Goal: Find specific fact: Find specific fact

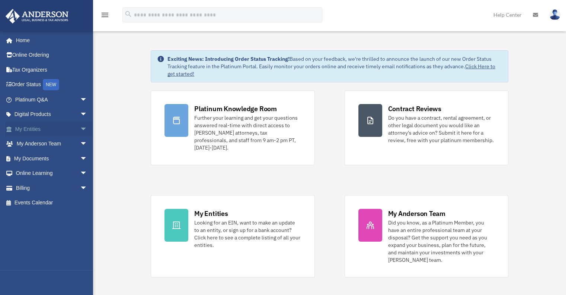
click at [32, 131] on link "My Entities arrow_drop_down" at bounding box center [51, 128] width 93 height 15
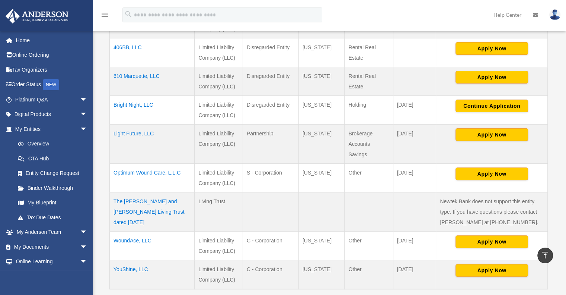
scroll to position [212, 0]
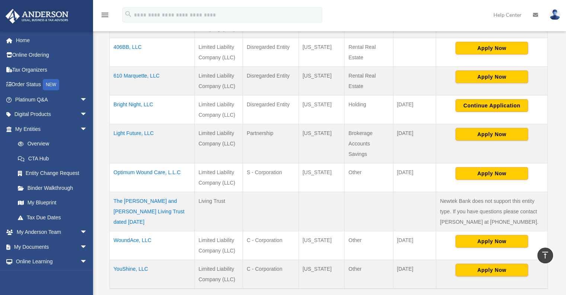
click at [133, 268] on td "YouShine, LLC" at bounding box center [152, 273] width 85 height 29
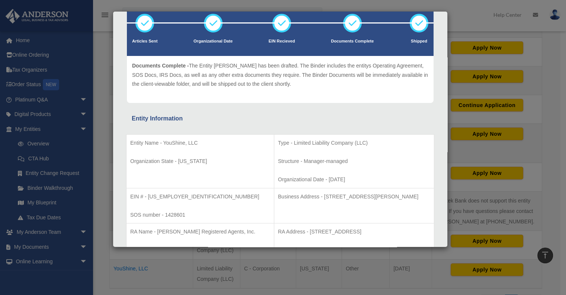
scroll to position [57, 0]
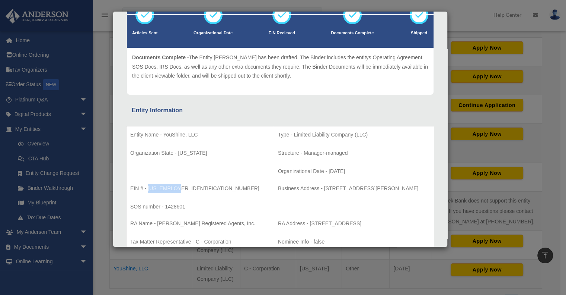
drag, startPoint x: 175, startPoint y: 187, endPoint x: 149, endPoint y: 187, distance: 25.7
click at [149, 187] on p "EIN # - 33-3366750" at bounding box center [200, 188] width 140 height 9
click at [153, 188] on p "EIN # - 33-3366750" at bounding box center [200, 188] width 140 height 9
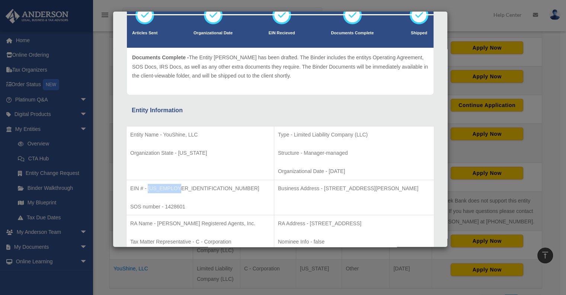
drag, startPoint x: 179, startPoint y: 187, endPoint x: 148, endPoint y: 187, distance: 30.5
click at [148, 187] on p "EIN # - 33-3366750" at bounding box center [200, 188] width 140 height 9
copy p "33-3366750"
drag, startPoint x: 291, startPoint y: 187, endPoint x: 352, endPoint y: 191, distance: 61.6
click at [352, 191] on p "Business Address - 3225 McLeod Dr, Suite 100, Las Vegas, NV 89121" at bounding box center [354, 188] width 152 height 9
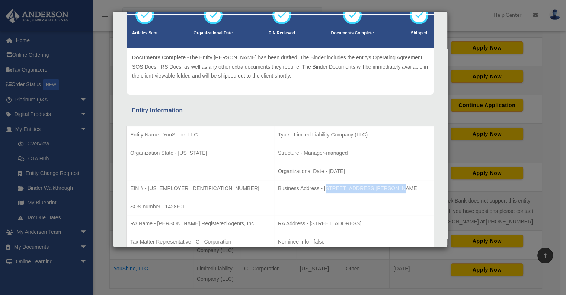
click at [344, 190] on p "Business Address - 3225 McLeod Dr, Suite 100, Las Vegas, NV 89121" at bounding box center [354, 188] width 152 height 9
click at [349, 187] on p "Business Address - 3225 McLeod Dr, Suite 100, Las Vegas, NV 89121" at bounding box center [354, 188] width 152 height 9
